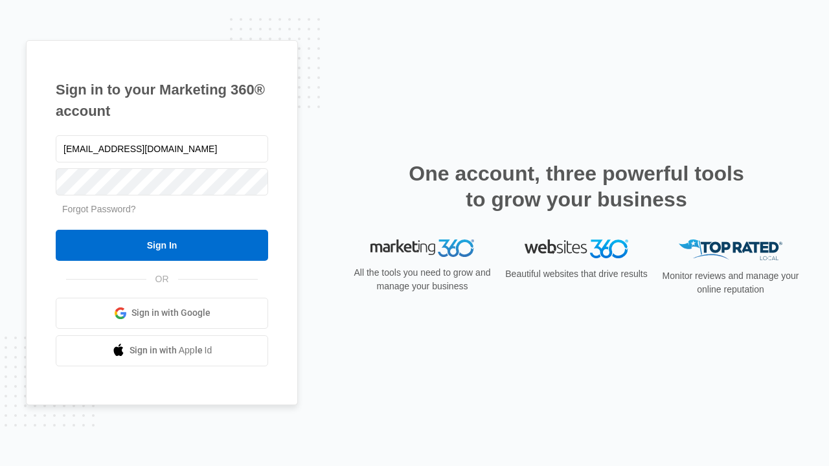
type input "dankie614@gmail.com"
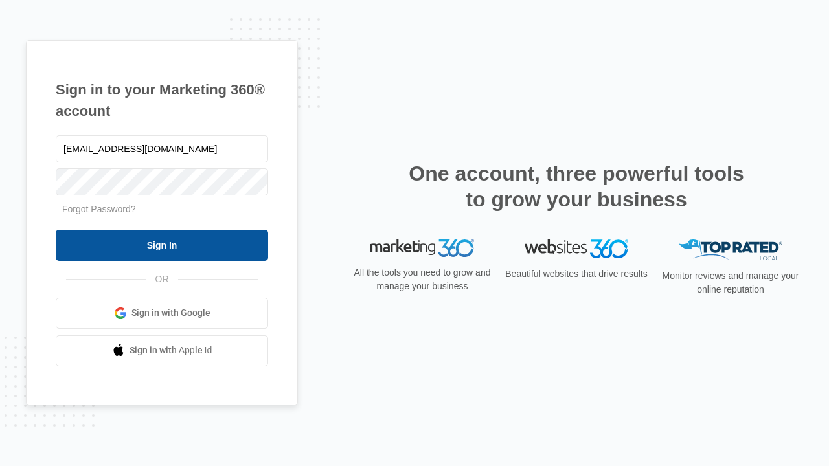
click at [162, 245] on input "Sign In" at bounding box center [162, 245] width 212 height 31
